Goal: Task Accomplishment & Management: Complete application form

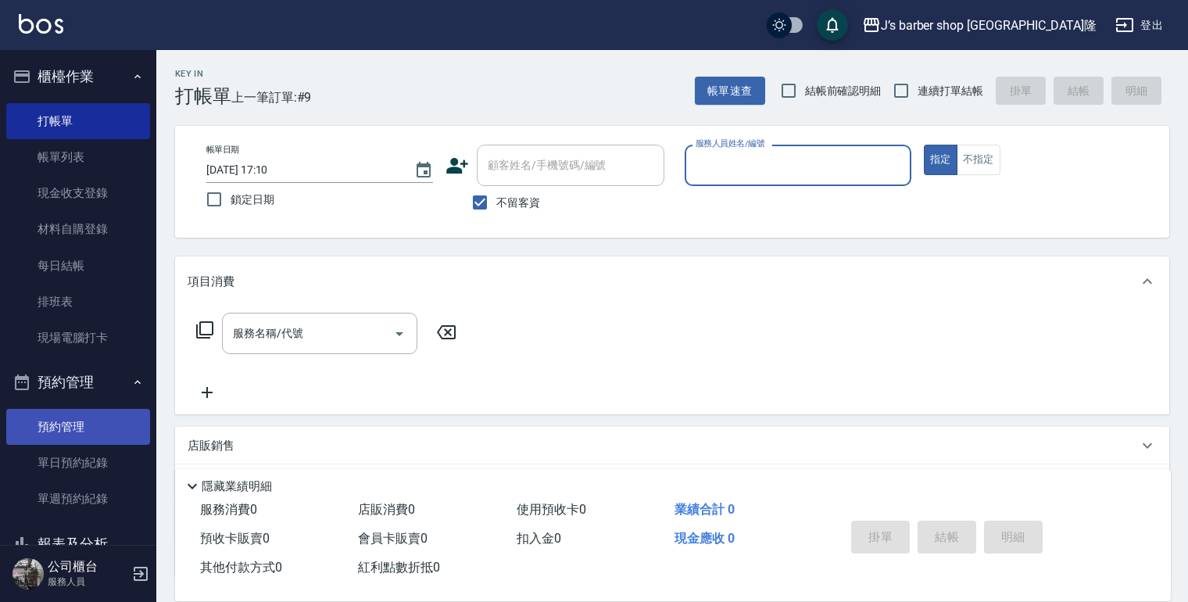
click at [91, 422] on link "預約管理" at bounding box center [78, 427] width 144 height 36
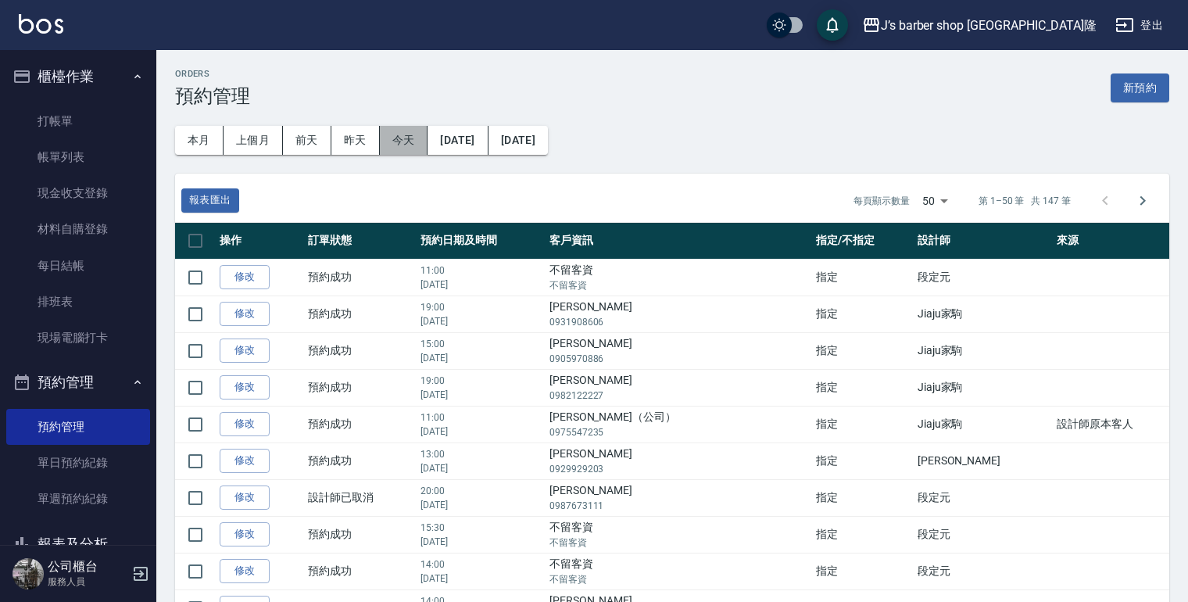
click at [413, 136] on button "今天" at bounding box center [404, 140] width 48 height 29
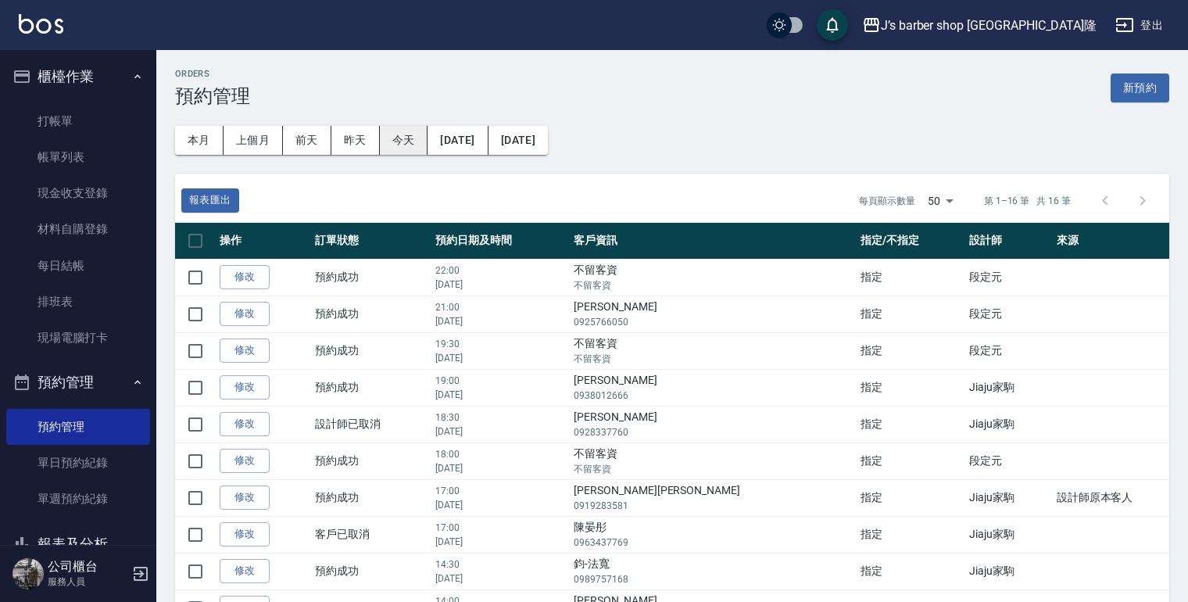
click at [388, 140] on button "今天" at bounding box center [404, 140] width 48 height 29
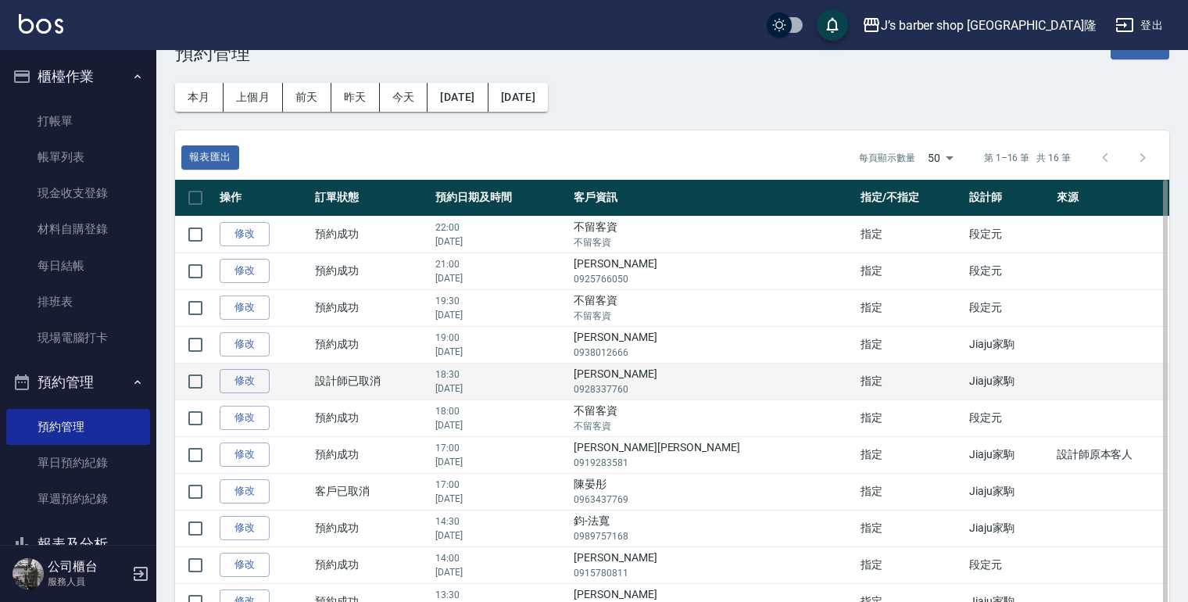
scroll to position [63, 0]
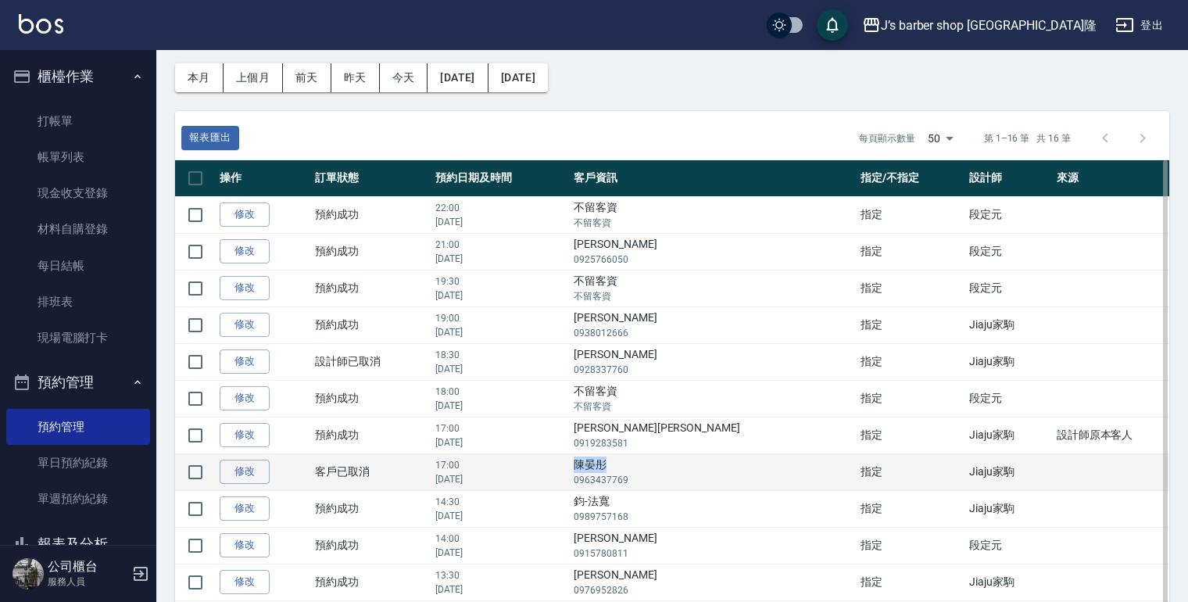
drag, startPoint x: 635, startPoint y: 466, endPoint x: 678, endPoint y: 462, distance: 43.9
click at [678, 462] on td "陳晏彤 0963437769" at bounding box center [713, 471] width 287 height 37
drag, startPoint x: 678, startPoint y: 462, endPoint x: 660, endPoint y: 465, distance: 19.0
copy td "陳晏彤"
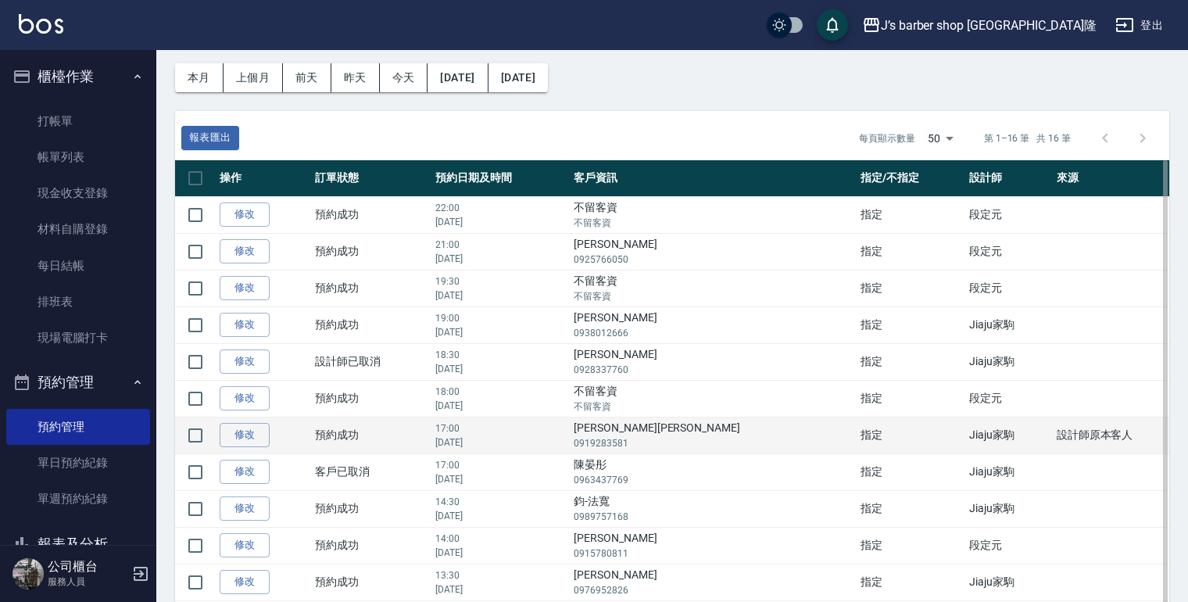
click at [706, 421] on td "[PERSON_NAME]寶 0919283581" at bounding box center [713, 435] width 287 height 37
drag, startPoint x: 635, startPoint y: 425, endPoint x: 680, endPoint y: 423, distance: 44.6
click at [680, 423] on td "[PERSON_NAME]寶 0919283581" at bounding box center [713, 435] width 287 height 37
drag, startPoint x: 680, startPoint y: 423, endPoint x: 663, endPoint y: 427, distance: 17.8
copy td "[PERSON_NAME][PERSON_NAME]"
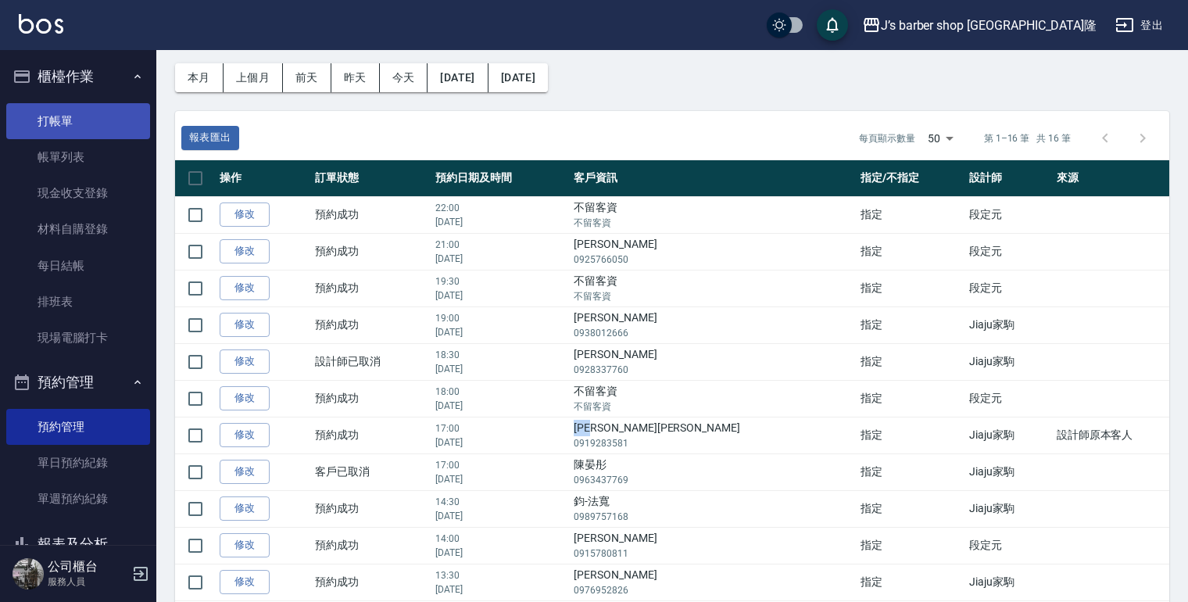
click at [22, 110] on link "打帳單" at bounding box center [78, 121] width 144 height 36
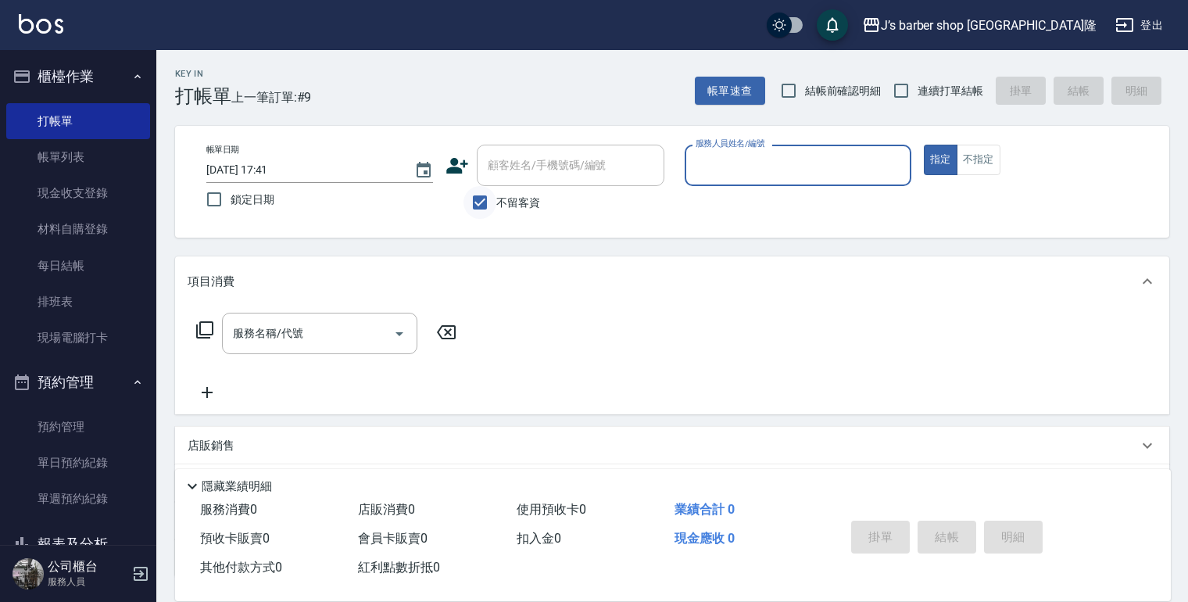
click at [488, 199] on input "不留客資" at bounding box center [479, 202] width 33 height 33
checkbox input "false"
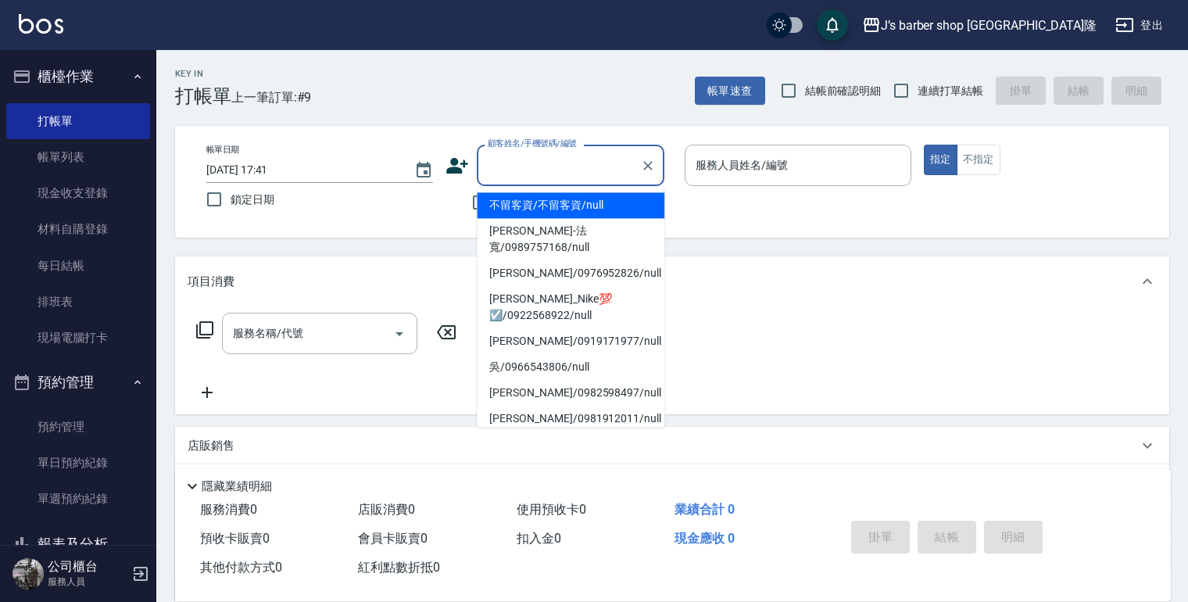
click at [521, 164] on input "顧客姓名/手機號碼/編號" at bounding box center [559, 165] width 150 height 27
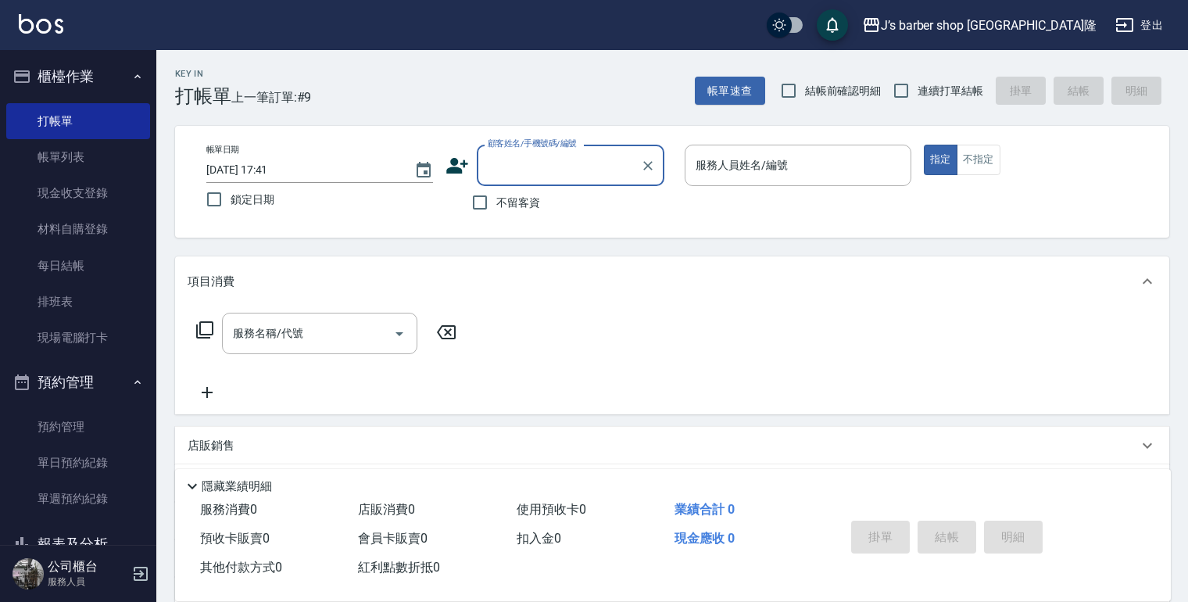
paste input "[PERSON_NAME][PERSON_NAME]"
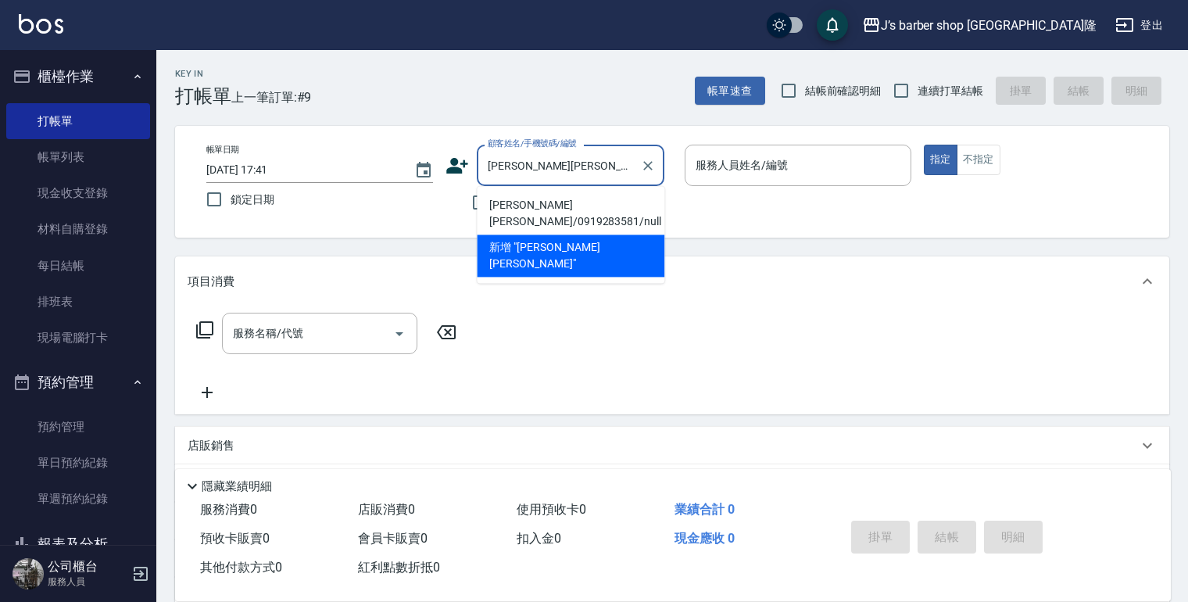
click at [581, 197] on li "[PERSON_NAME][PERSON_NAME]/0919283581/null" at bounding box center [571, 213] width 188 height 42
type input "[PERSON_NAME][PERSON_NAME]/0919283581/null"
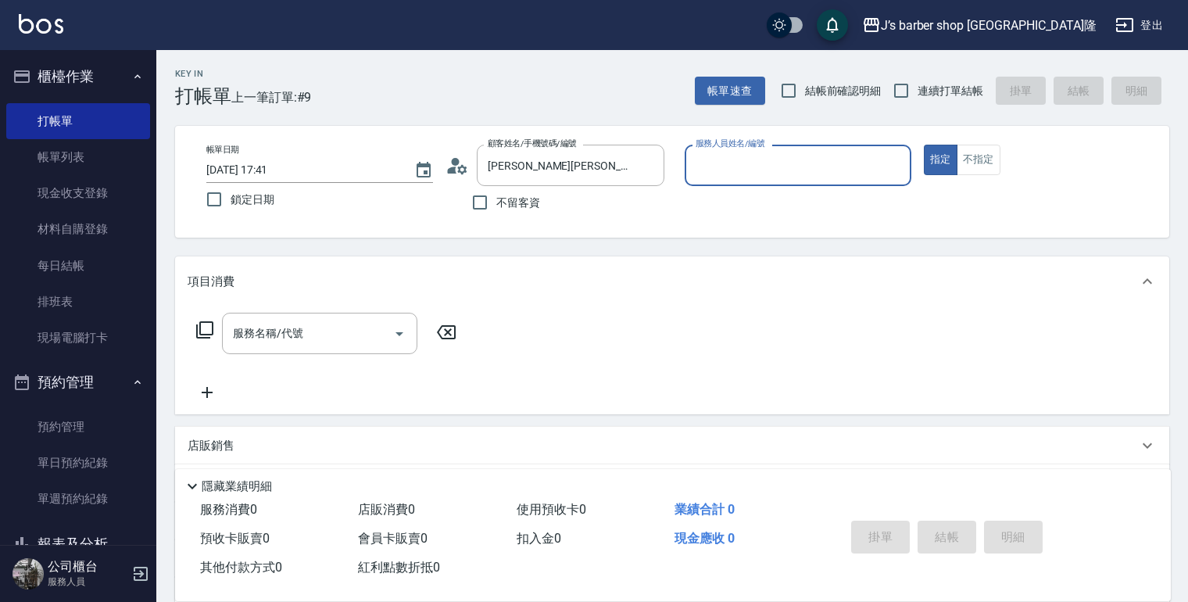
click at [735, 162] on input "服務人員姓名/編號" at bounding box center [798, 165] width 213 height 27
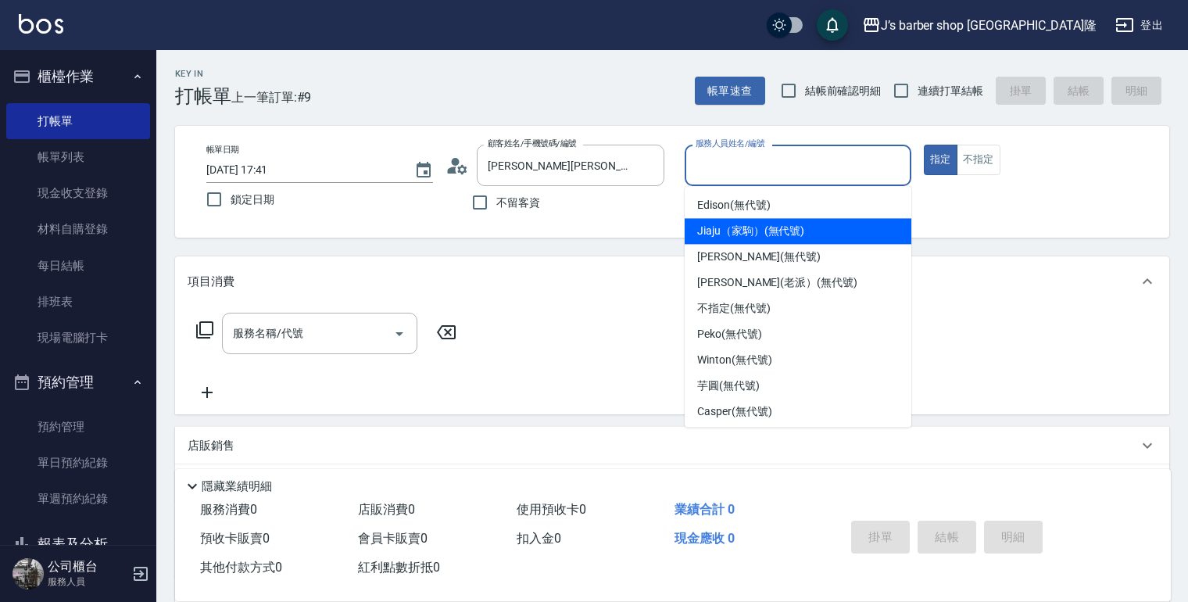
click at [737, 234] on span "Jiaju（家駒） (無代號)" at bounding box center [750, 231] width 107 height 16
type input "Jiaju（家駒）(無代號)"
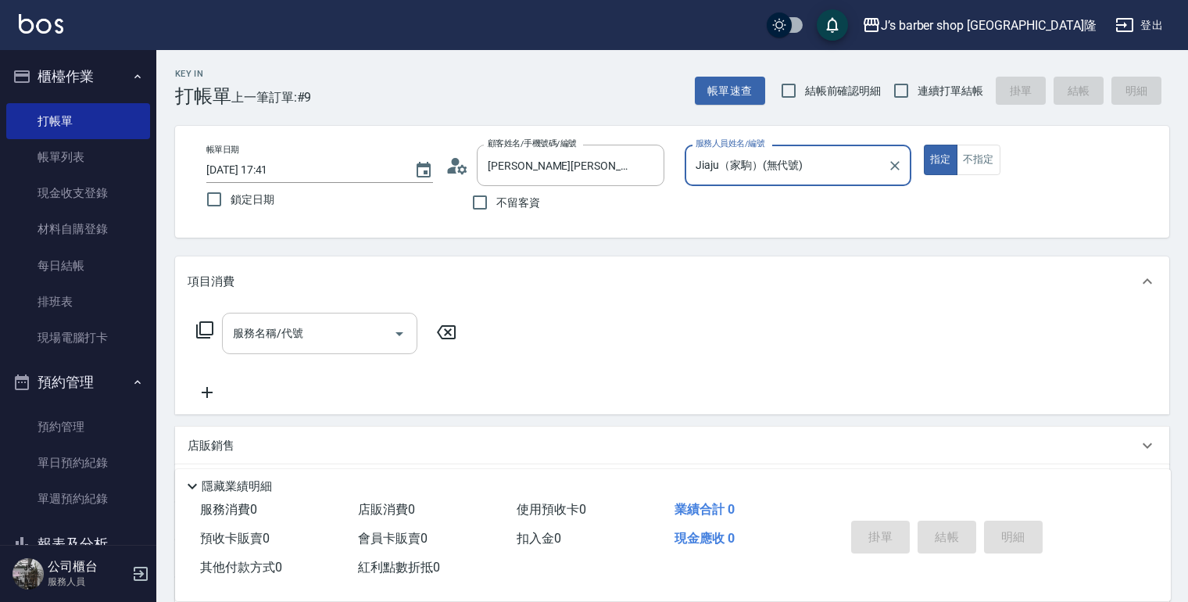
click at [349, 331] on input "服務名稱/代號" at bounding box center [308, 333] width 158 height 27
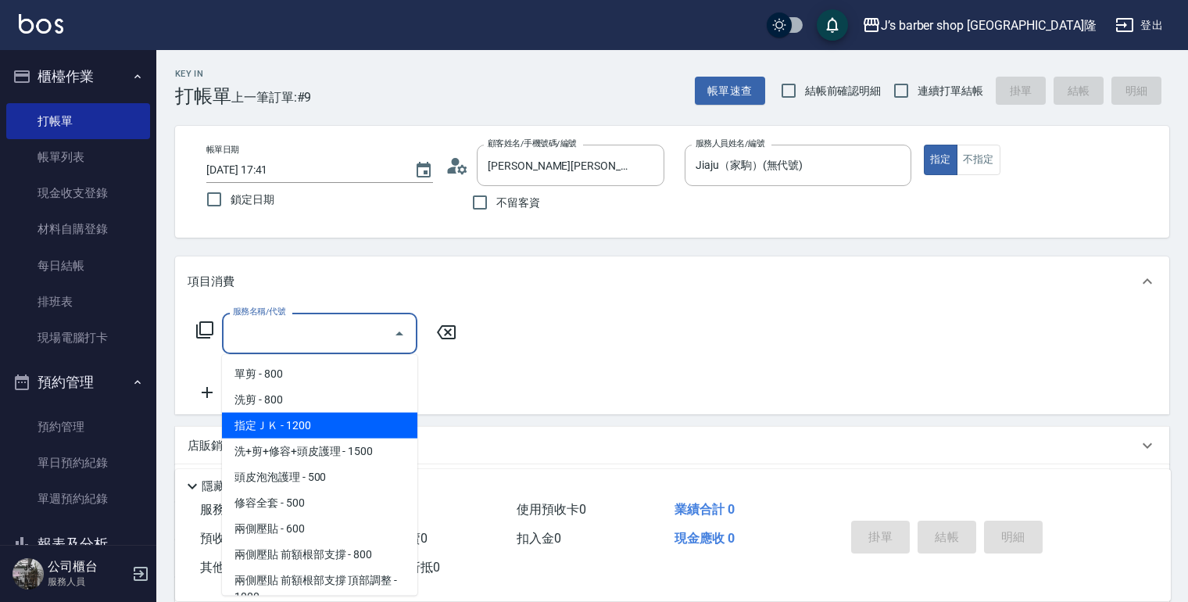
click at [314, 416] on span "指定ＪＫ - 1200" at bounding box center [319, 426] width 195 height 26
type input "指定ＪＫ(102)"
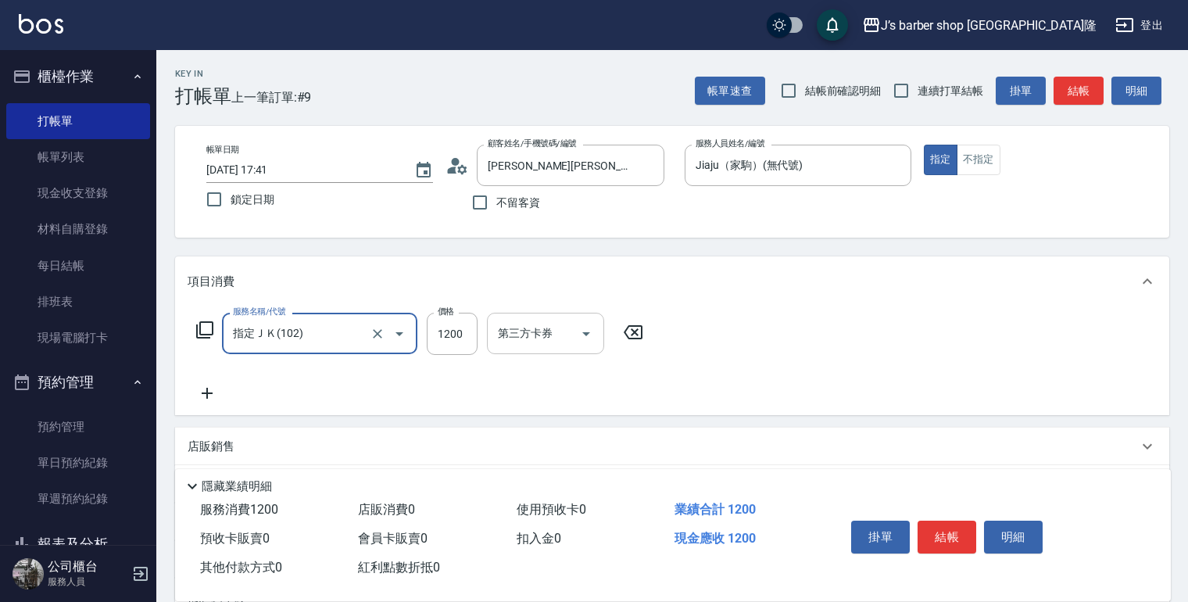
click at [591, 334] on icon "Open" at bounding box center [586, 333] width 19 height 19
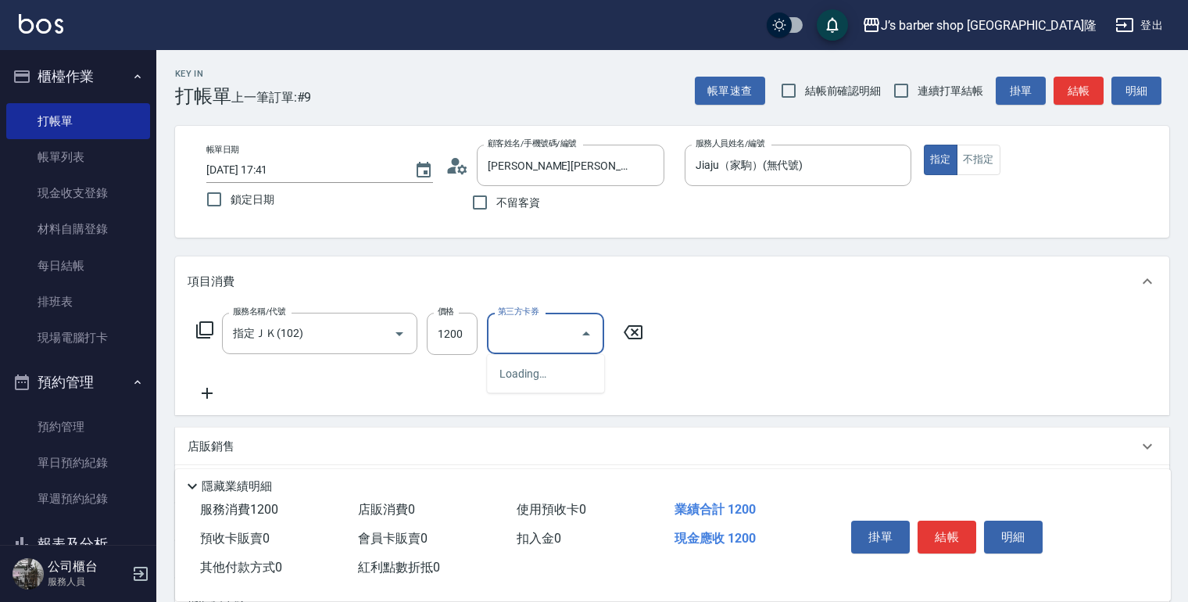
click at [591, 334] on icon "Close" at bounding box center [586, 333] width 19 height 19
click at [635, 338] on icon at bounding box center [632, 332] width 39 height 19
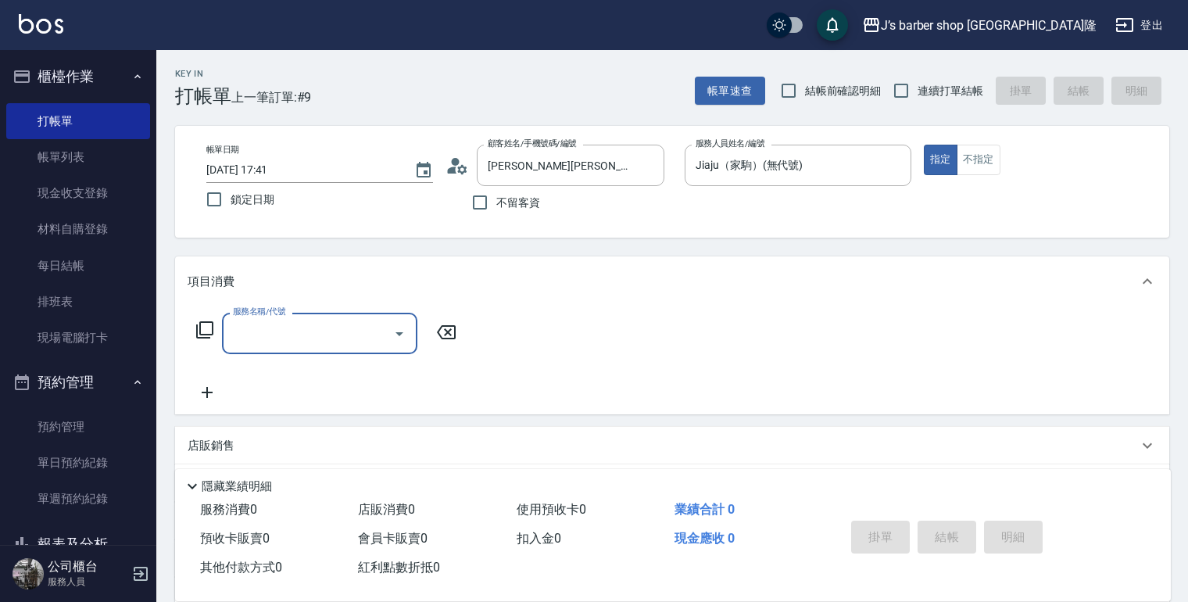
click at [372, 331] on input "服務名稱/代號" at bounding box center [308, 333] width 158 height 27
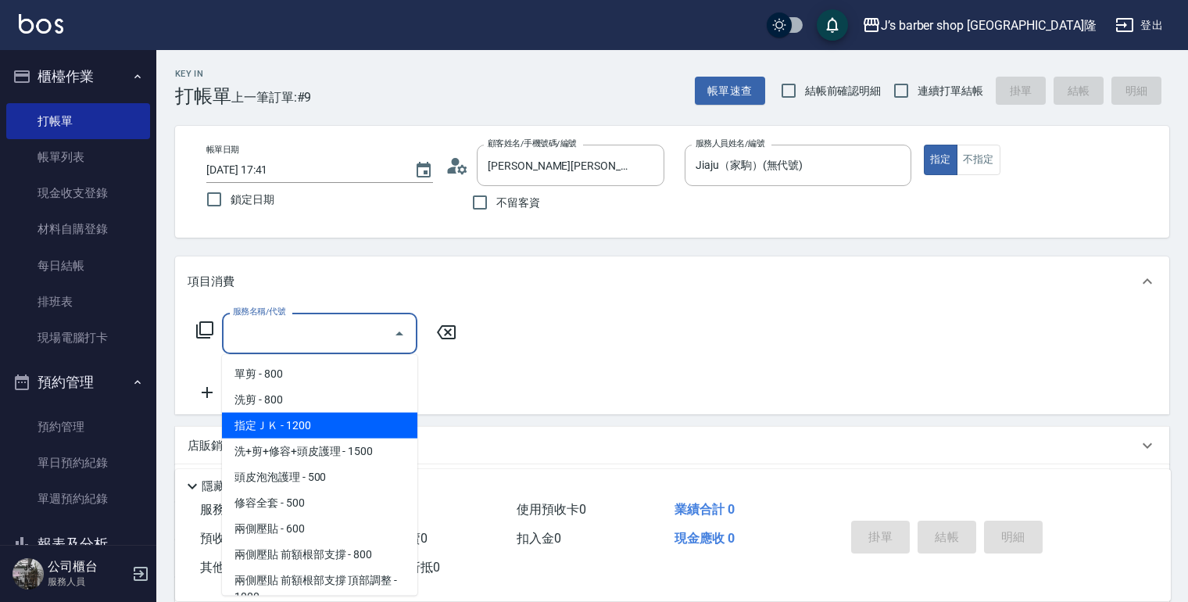
click at [308, 413] on span "指定ＪＫ - 1200" at bounding box center [319, 426] width 195 height 26
type input "指定ＪＫ(102)"
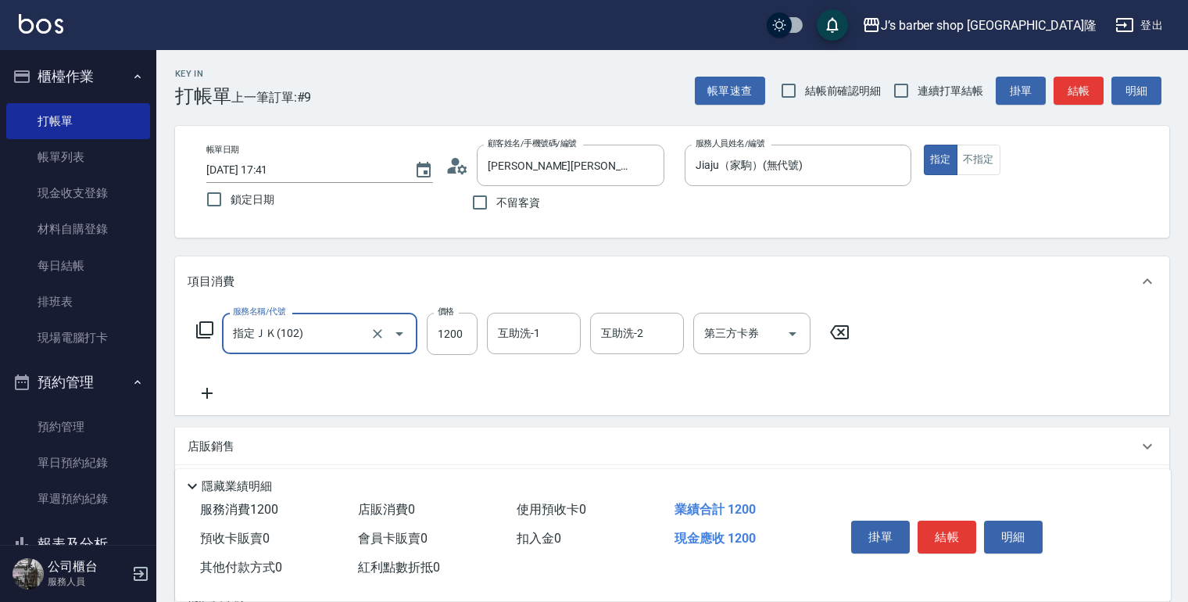
scroll to position [163, 0]
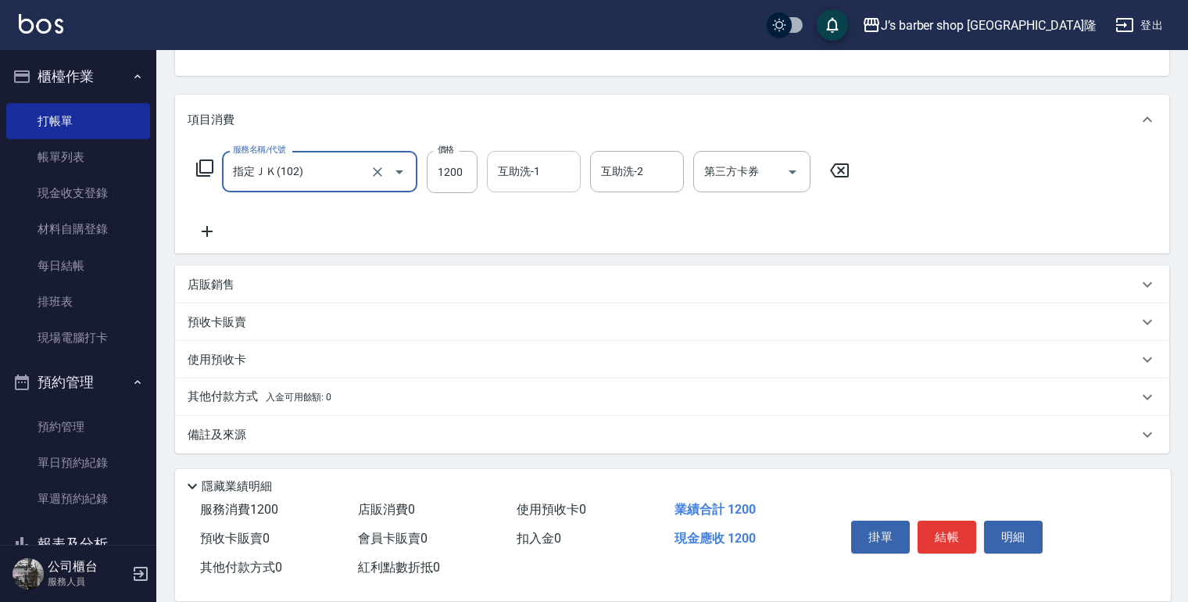
click at [572, 170] on input "互助洗-1" at bounding box center [534, 171] width 80 height 27
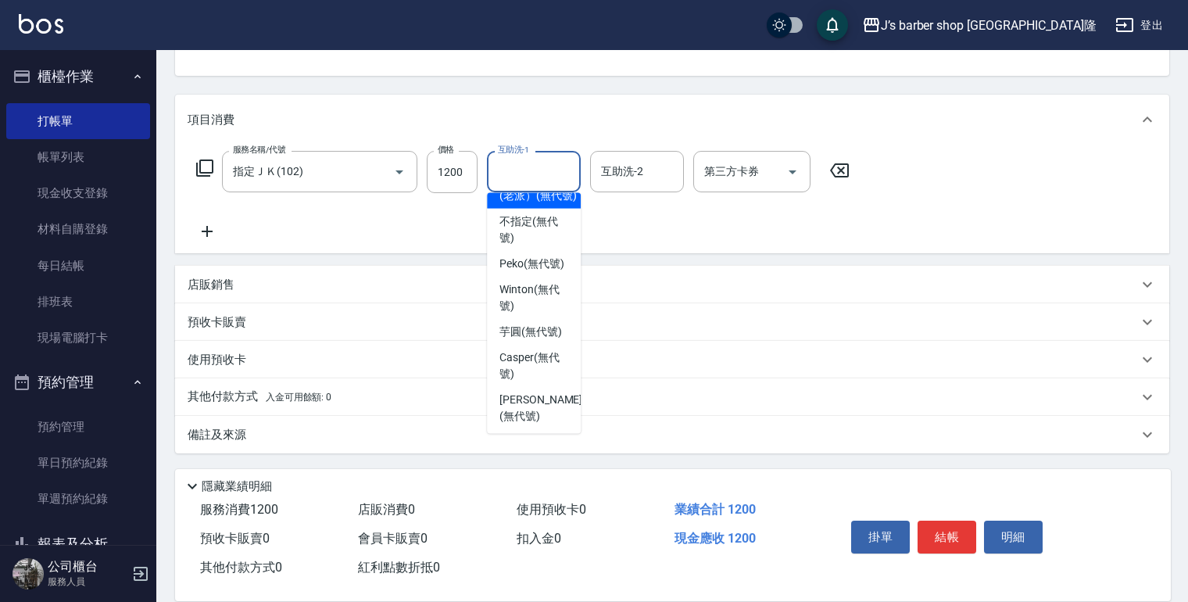
scroll to position [147, 0]
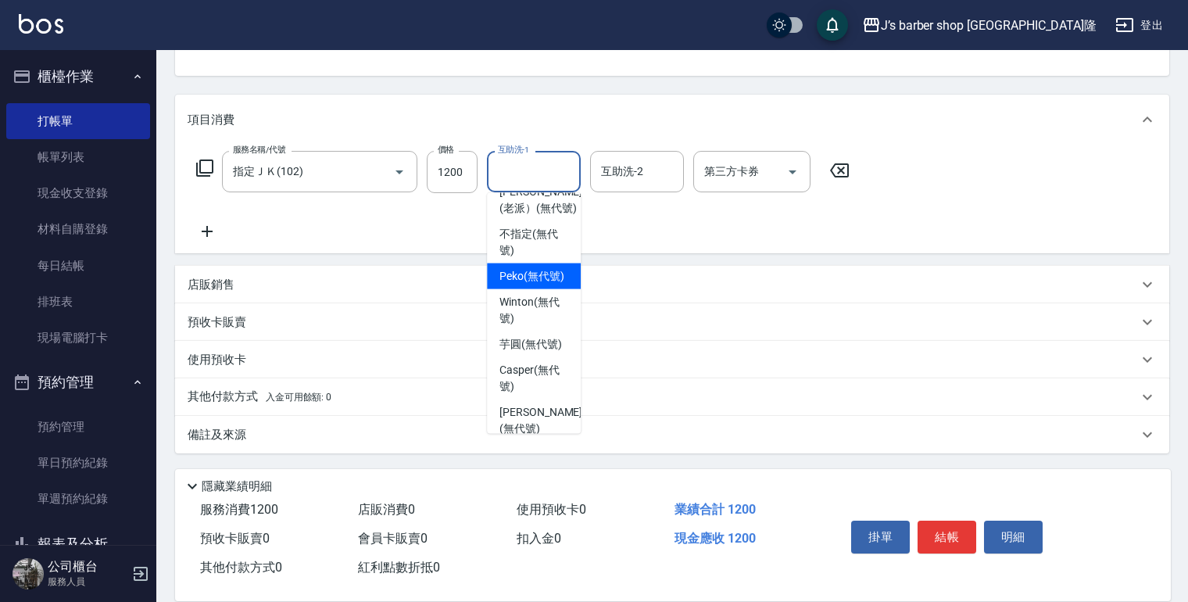
click at [545, 284] on span "Peko (無代號)" at bounding box center [531, 276] width 65 height 16
type input "Peko(無代號)"
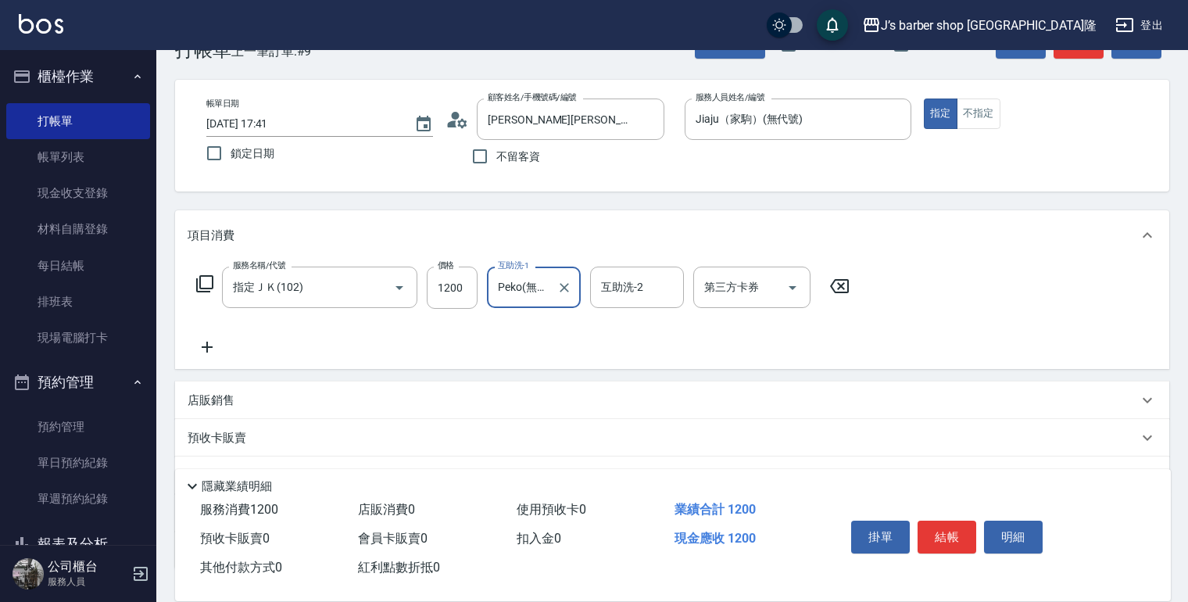
scroll to position [38, 0]
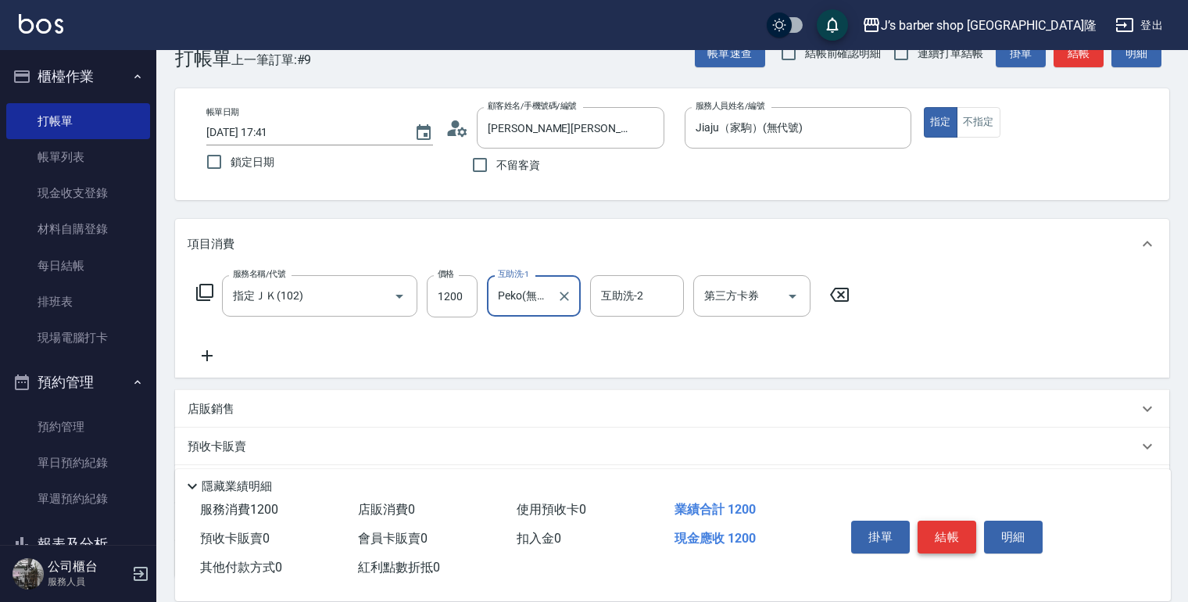
click at [950, 525] on button "結帳" at bounding box center [947, 536] width 59 height 33
